Goal: Task Accomplishment & Management: Manage account settings

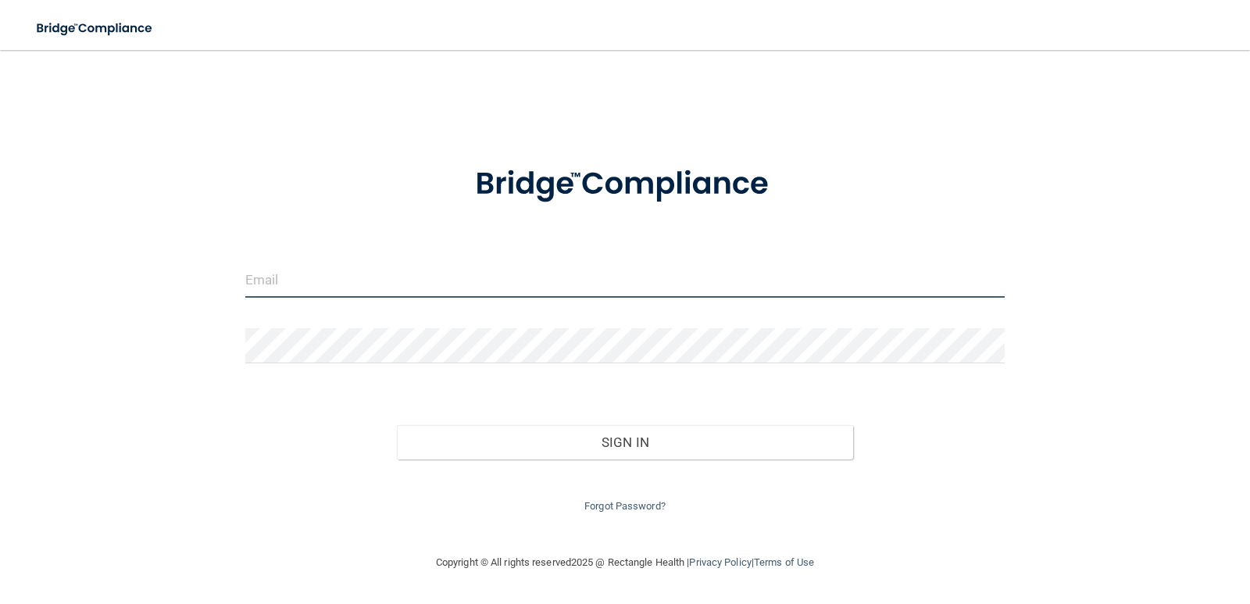
click at [470, 284] on input "email" at bounding box center [625, 280] width 760 height 35
click at [418, 284] on input "email" at bounding box center [625, 280] width 760 height 35
type input "harrisali630@gmail.com"
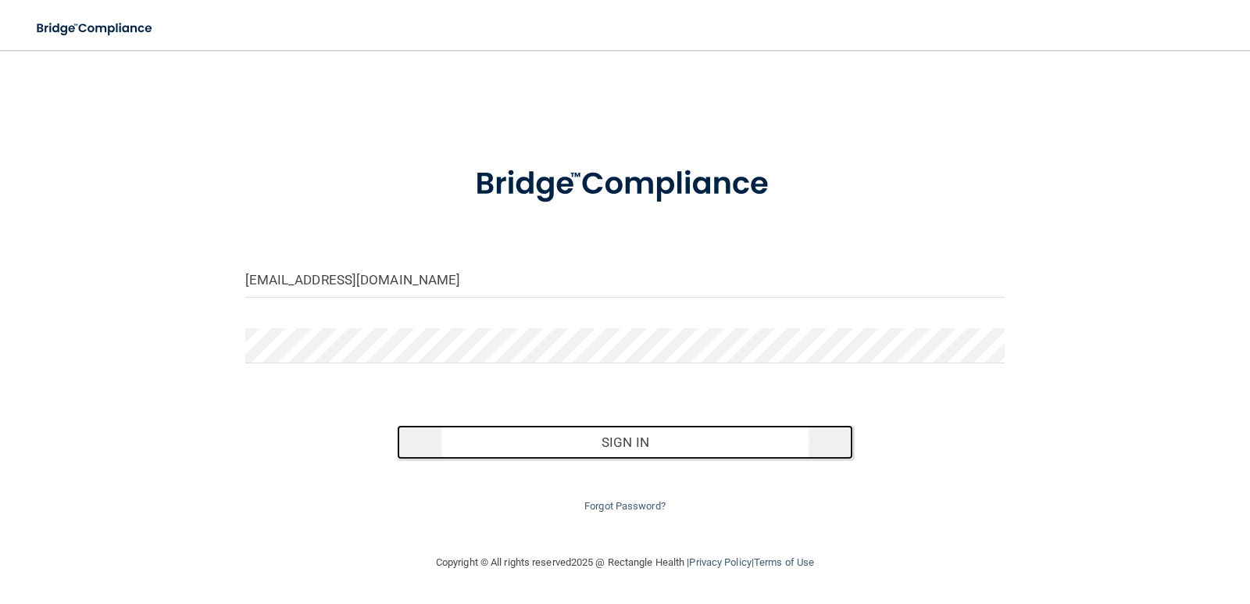
click at [624, 426] on button "Sign In" at bounding box center [625, 442] width 456 height 34
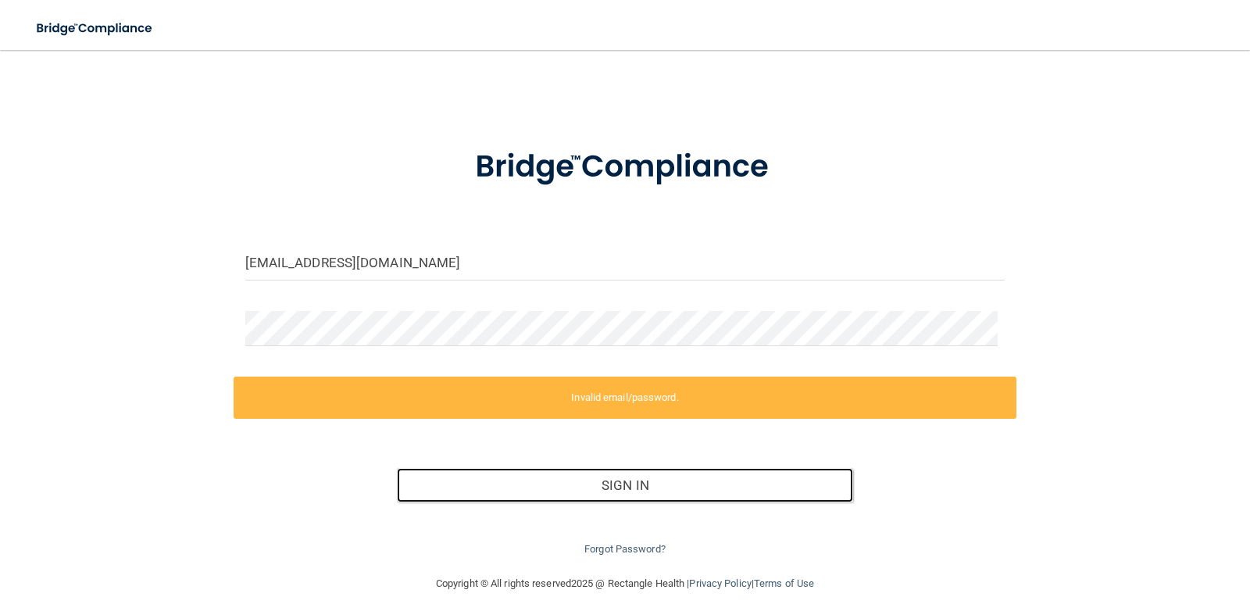
scroll to position [34, 0]
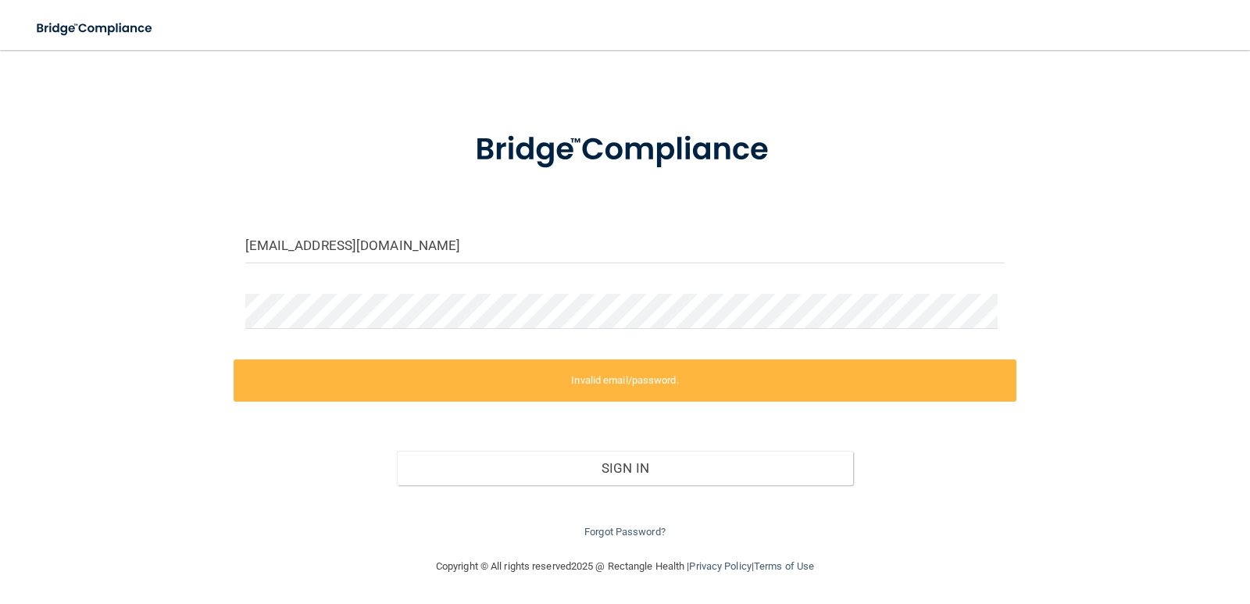
click at [625, 520] on div "Forgot Password?" at bounding box center [626, 513] width 784 height 56
click at [620, 529] on link "Forgot Password?" at bounding box center [624, 532] width 81 height 12
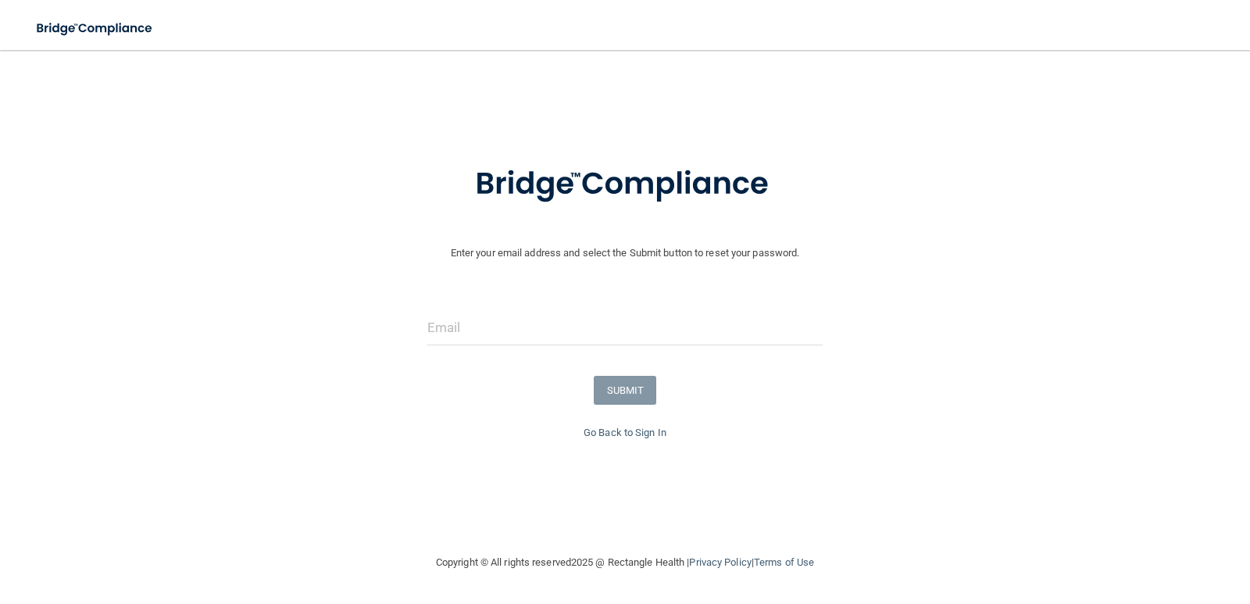
click at [543, 300] on form "Enter your email address and select the Submit button to reset your password. S…" at bounding box center [625, 284] width 1235 height 280
